Goal: Transaction & Acquisition: Purchase product/service

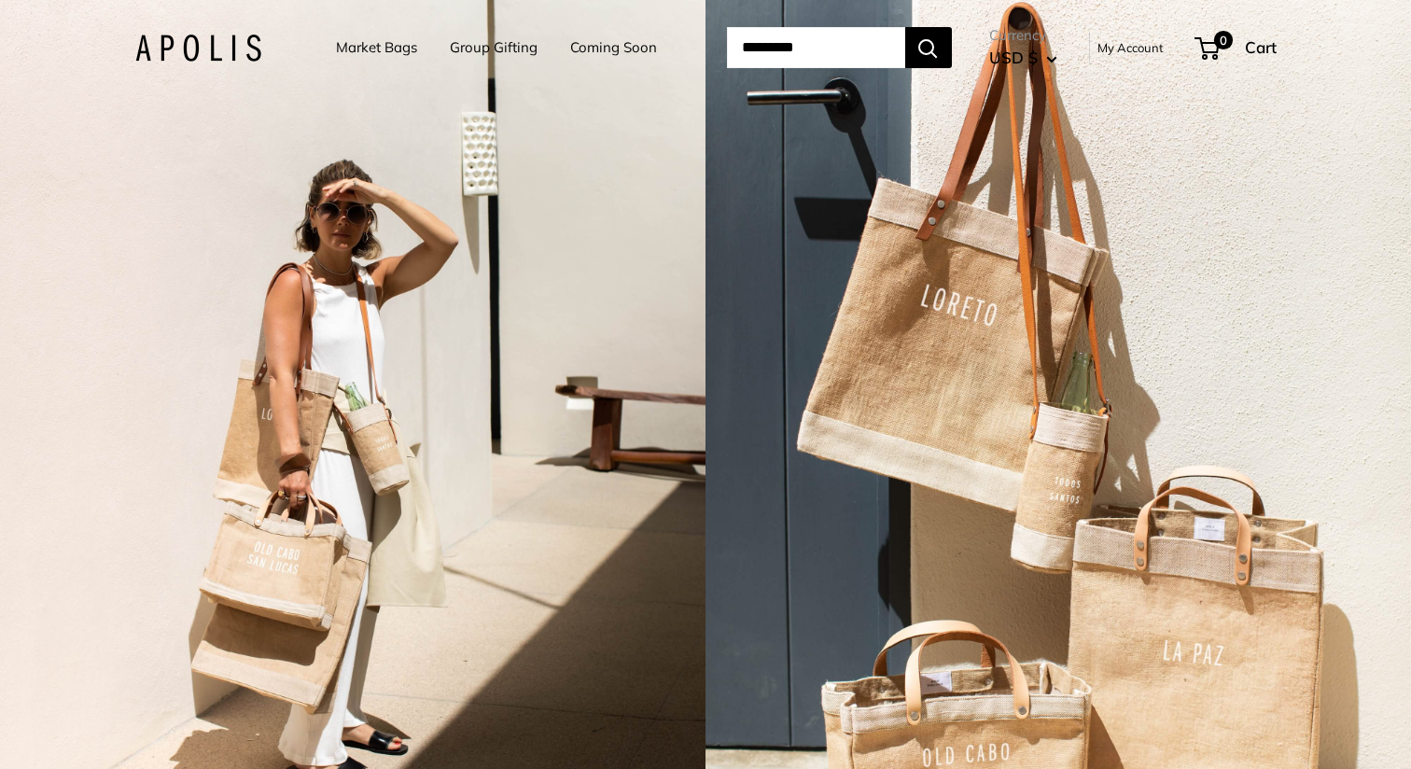
click at [366, 48] on link "Market Bags" at bounding box center [376, 48] width 81 height 26
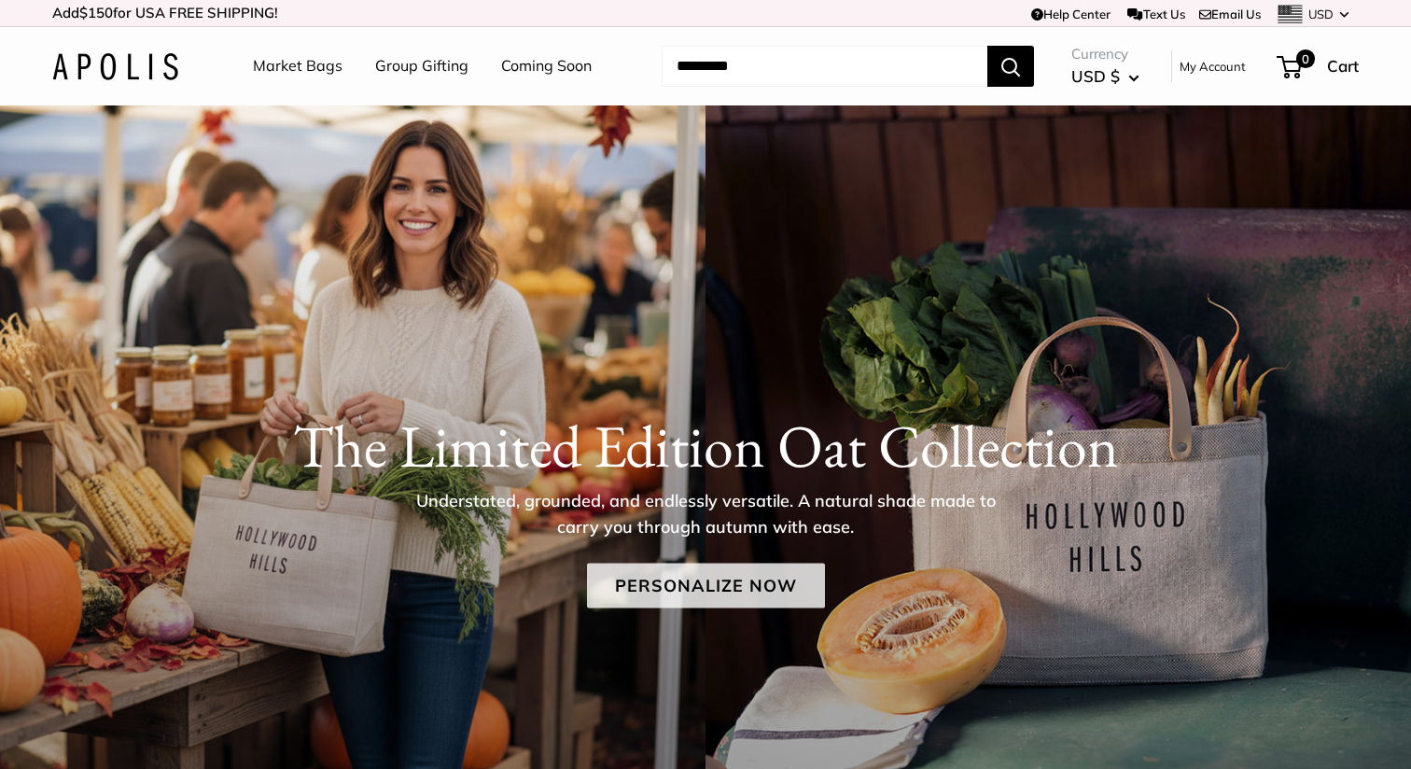
click at [632, 588] on link "Personalize Now" at bounding box center [706, 586] width 238 height 45
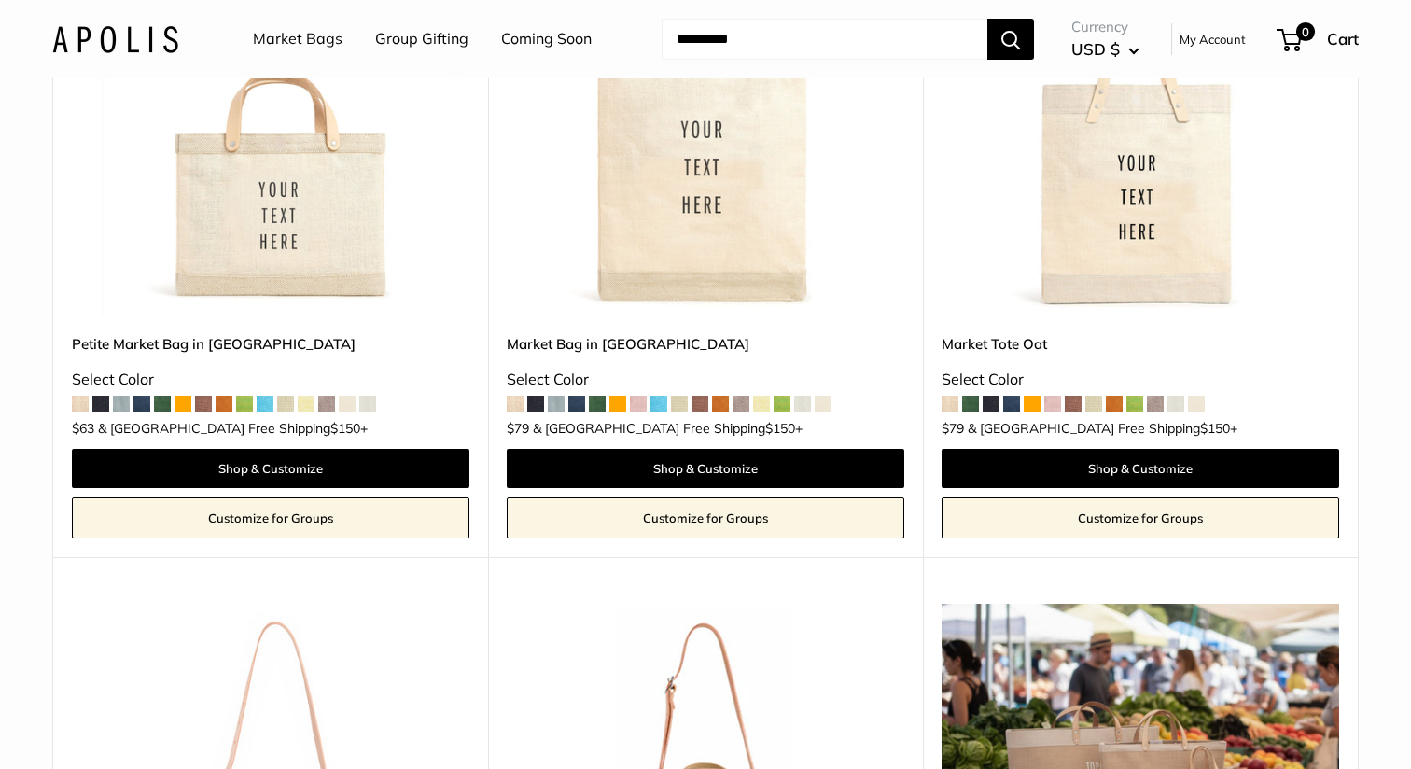
scroll to position [1893, 0]
